Goal: Information Seeking & Learning: Learn about a topic

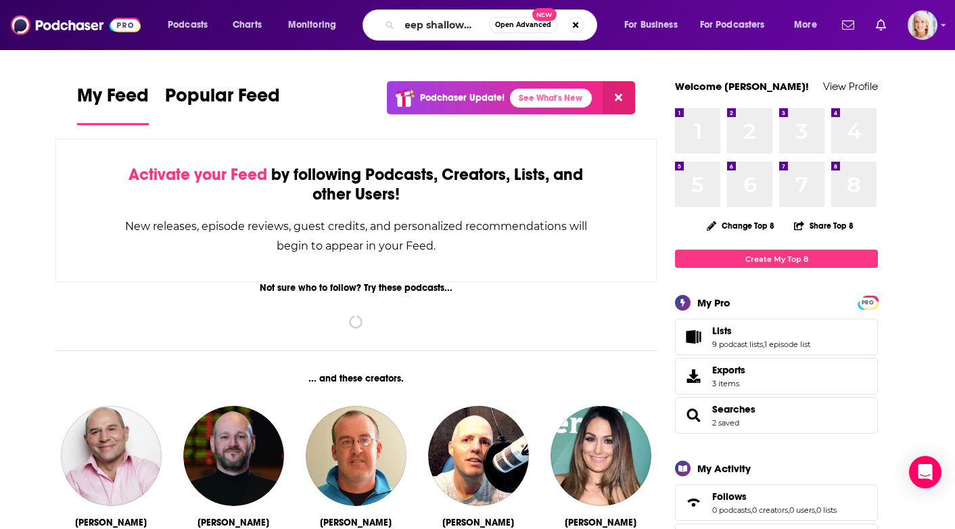
type input "deep shallow dive"
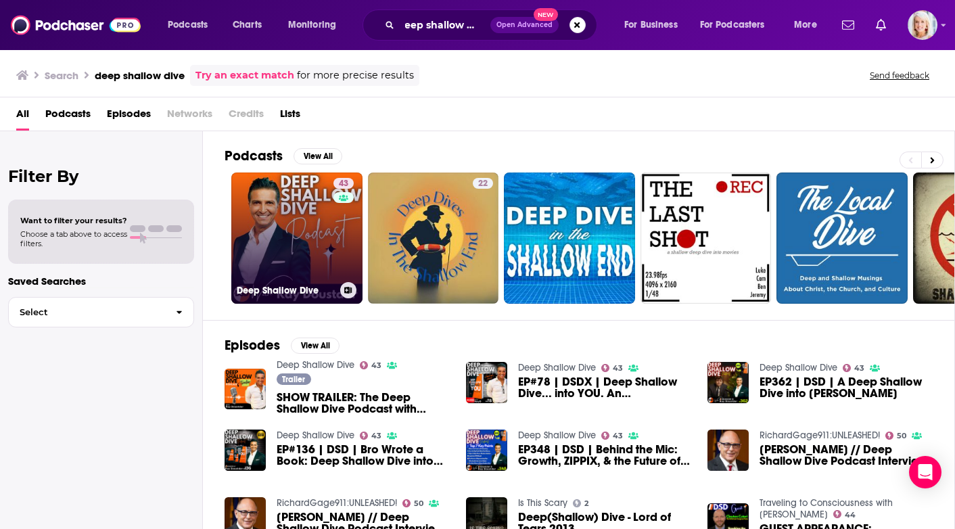
click at [251, 220] on link "43 Deep Shallow Dive" at bounding box center [296, 237] width 131 height 131
